Goal: Find specific page/section: Locate a particular part of the current website

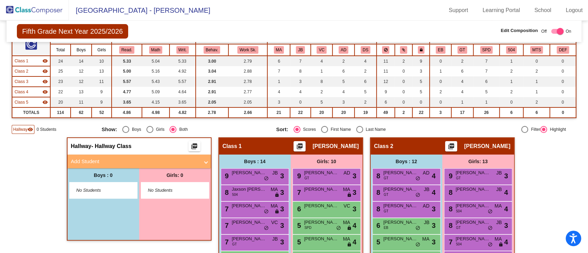
scroll to position [65, 0]
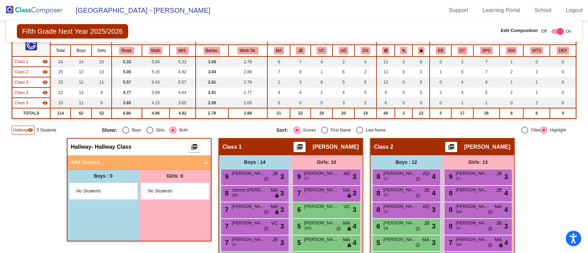
click at [127, 150] on div "Hallway - Hallway Class picture_as_pdf" at bounding box center [138, 147] width 143 height 17
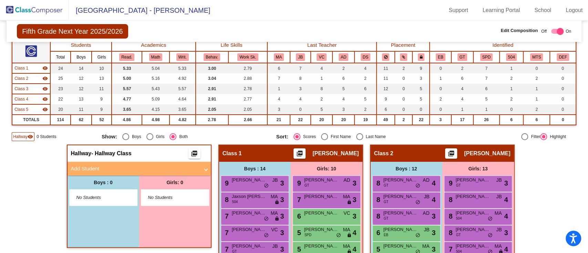
scroll to position [0, 0]
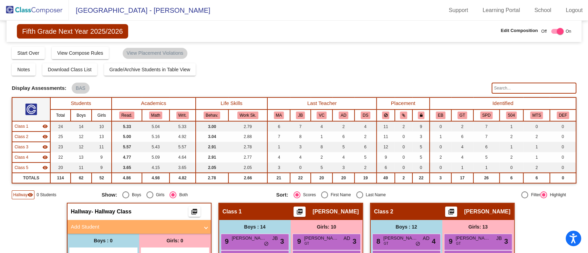
click at [543, 89] on input "text" at bounding box center [533, 88] width 85 height 11
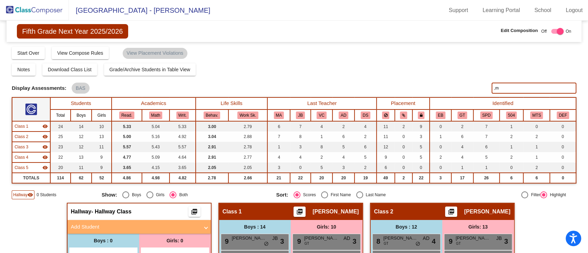
type input ","
type input "[PERSON_NAME]"
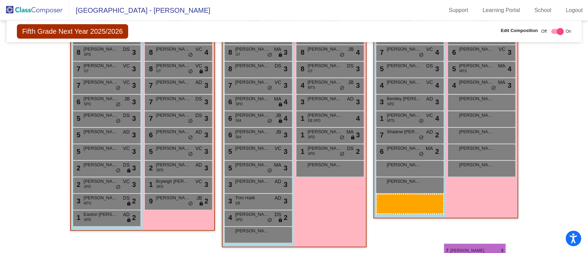
scroll to position [479, 0]
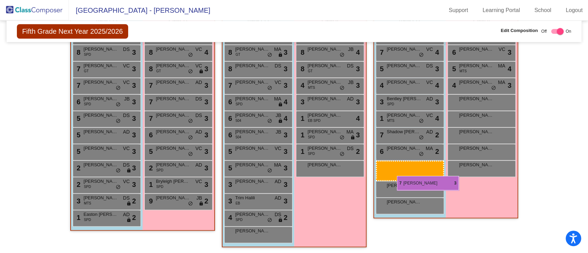
drag, startPoint x: 416, startPoint y: 80, endPoint x: 396, endPoint y: 176, distance: 97.8
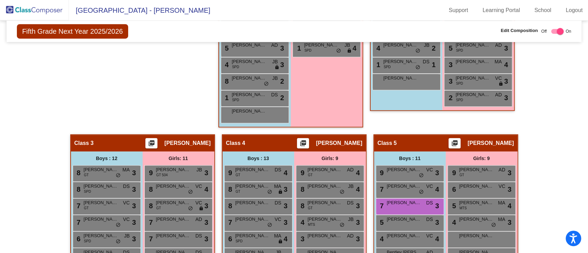
scroll to position [342, 0]
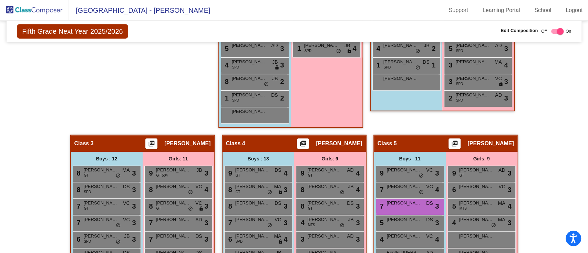
click at [403, 206] on div "7 [PERSON_NAME] lock do_not_disturb_alt 3" at bounding box center [409, 206] width 66 height 14
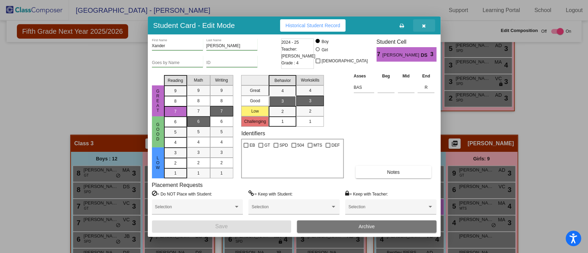
click at [420, 26] on button "button" at bounding box center [424, 25] width 22 height 12
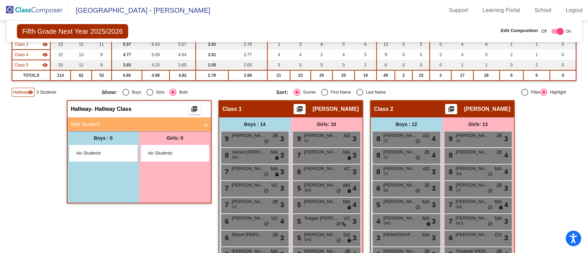
scroll to position [0, 0]
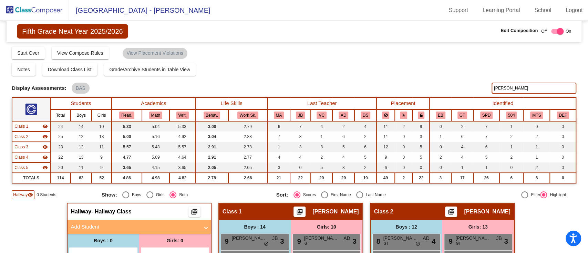
drag, startPoint x: 513, startPoint y: 88, endPoint x: 442, endPoint y: 95, distance: 71.6
click at [442, 95] on div "Display Scores for Years: [DATE] - [DATE] [DATE] - [DATE] Grade/Archive Student…" at bounding box center [294, 122] width 564 height 153
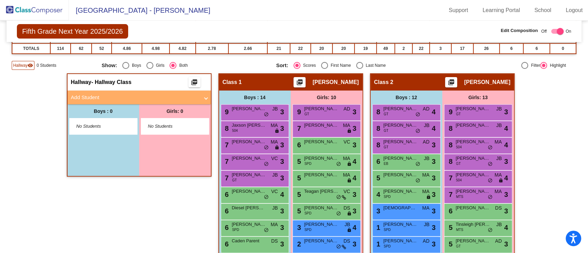
scroll to position [129, 0]
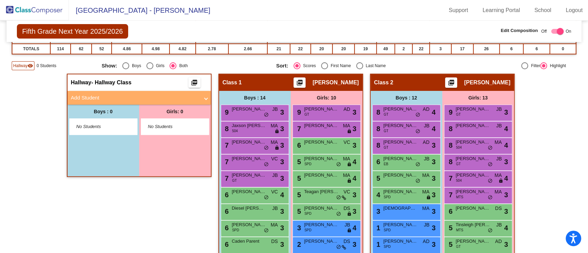
click at [25, 66] on span "Hallway" at bounding box center [20, 66] width 14 height 6
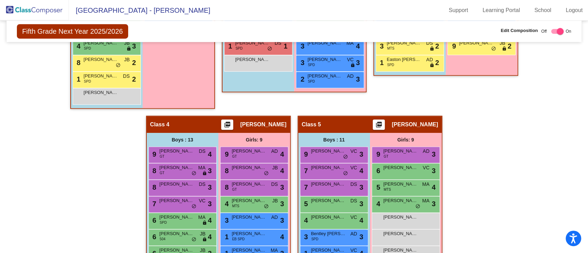
scroll to position [373, 0]
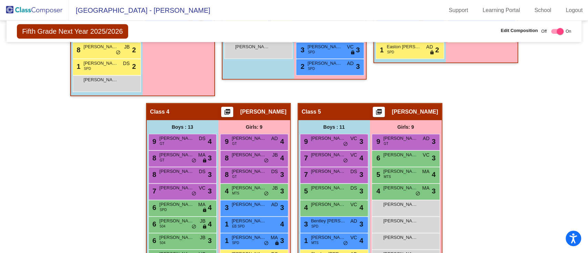
click at [337, 192] on div "5 [PERSON_NAME] DS lock do_not_disturb_alt 3" at bounding box center [333, 191] width 66 height 14
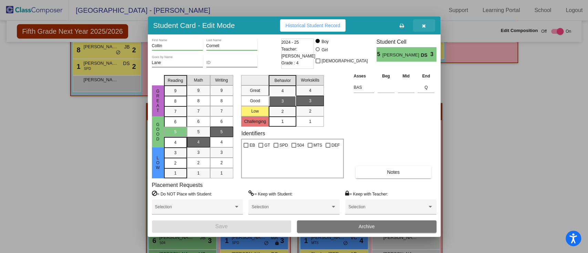
click at [422, 23] on icon "button" at bounding box center [424, 25] width 4 height 5
